Goal: Navigation & Orientation: Find specific page/section

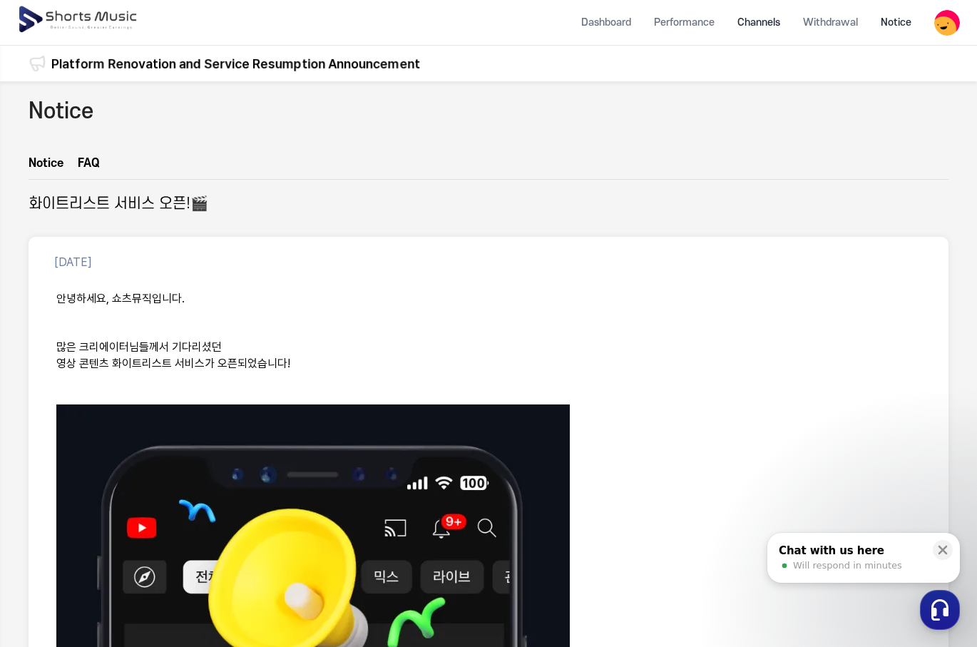
click at [746, 21] on li "Channels" at bounding box center [759, 23] width 66 height 38
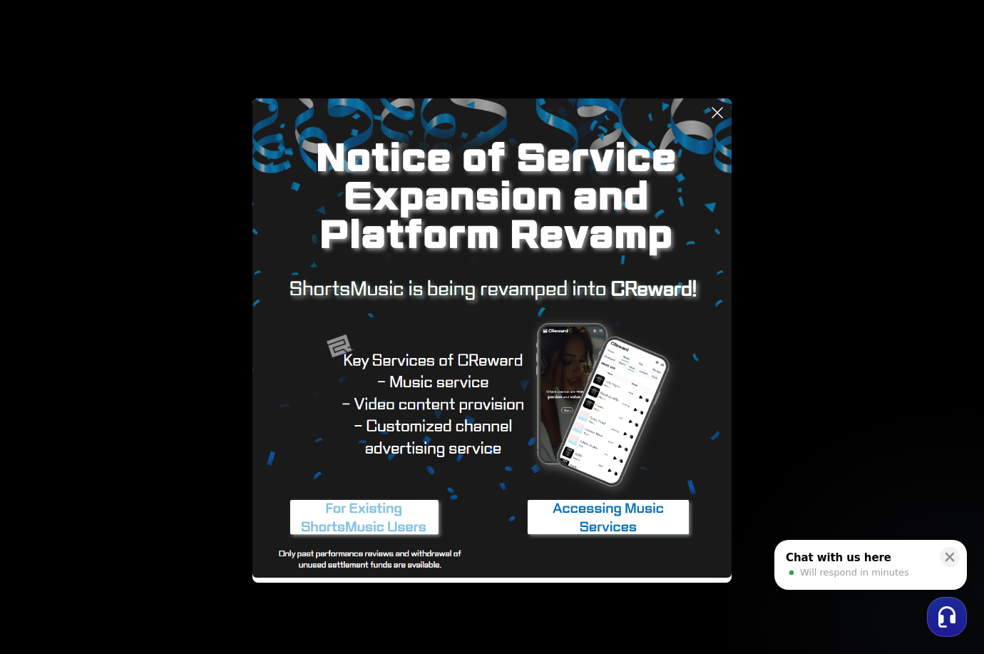
click at [710, 114] on icon at bounding box center [717, 112] width 17 height 17
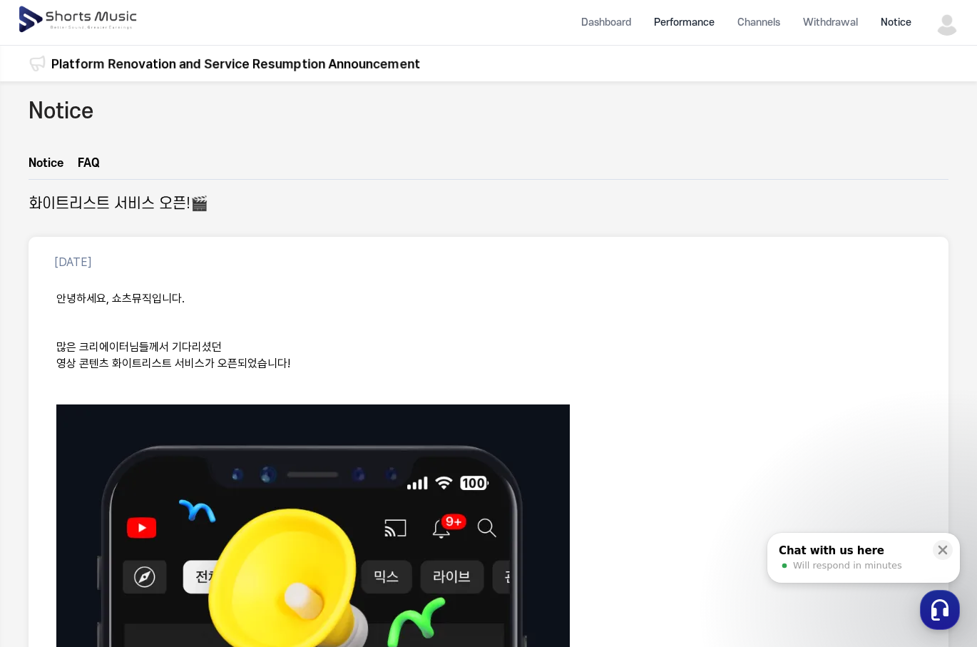
click at [700, 19] on li "Performance" at bounding box center [684, 23] width 83 height 38
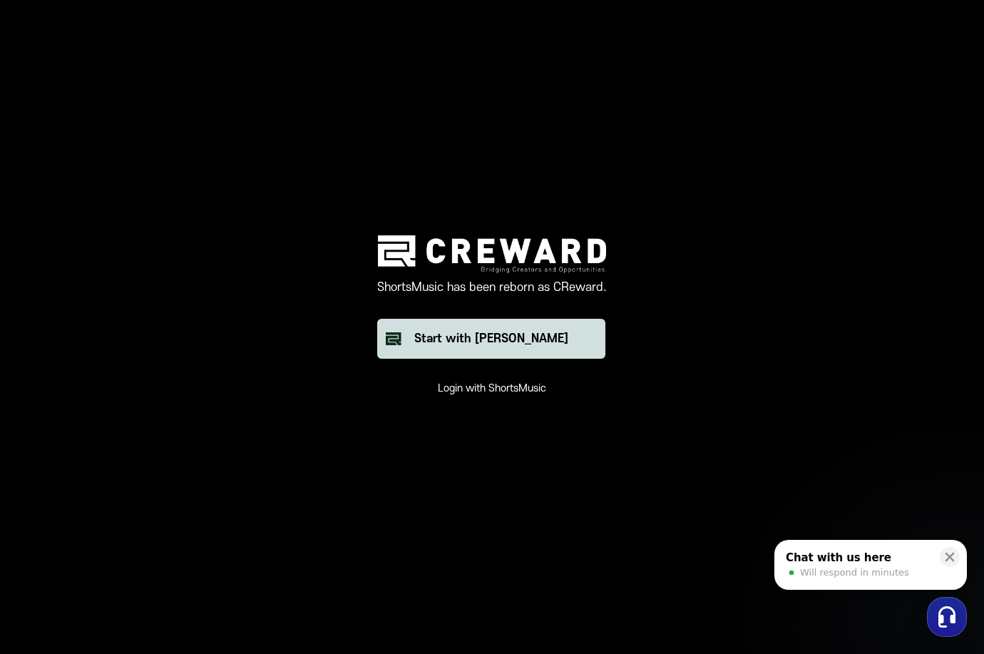
drag, startPoint x: 491, startPoint y: 334, endPoint x: 484, endPoint y: 334, distance: 7.8
click at [489, 334] on div "Start with [PERSON_NAME]" at bounding box center [491, 338] width 154 height 17
